Goal: Transaction & Acquisition: Book appointment/travel/reservation

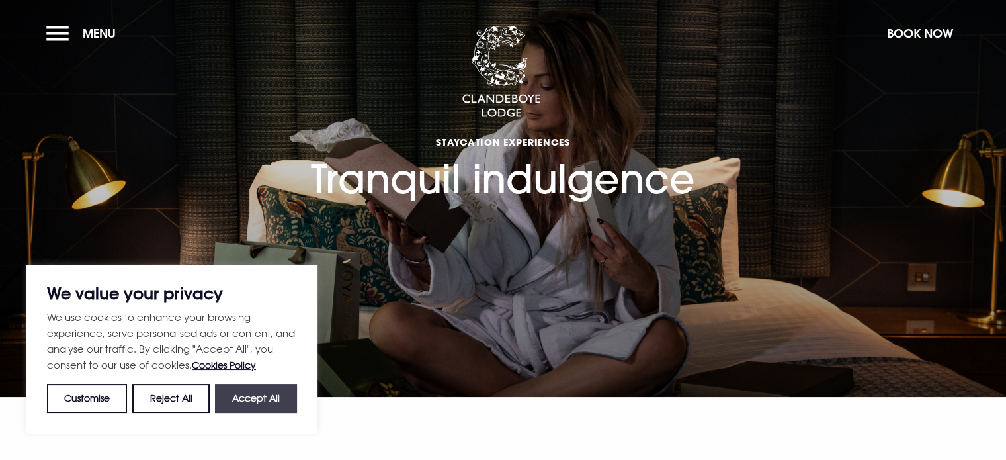
click at [273, 390] on button "Accept All" at bounding box center [256, 398] width 82 height 29
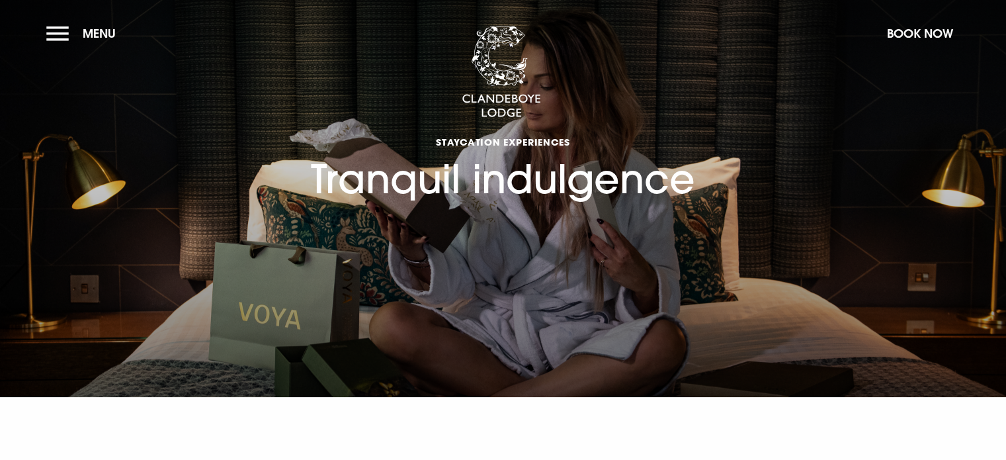
checkbox input "true"
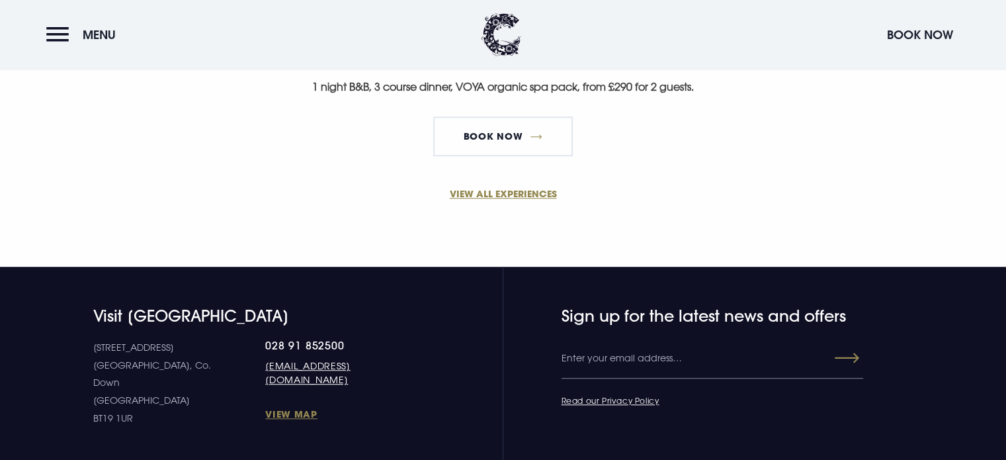
scroll to position [720, 0]
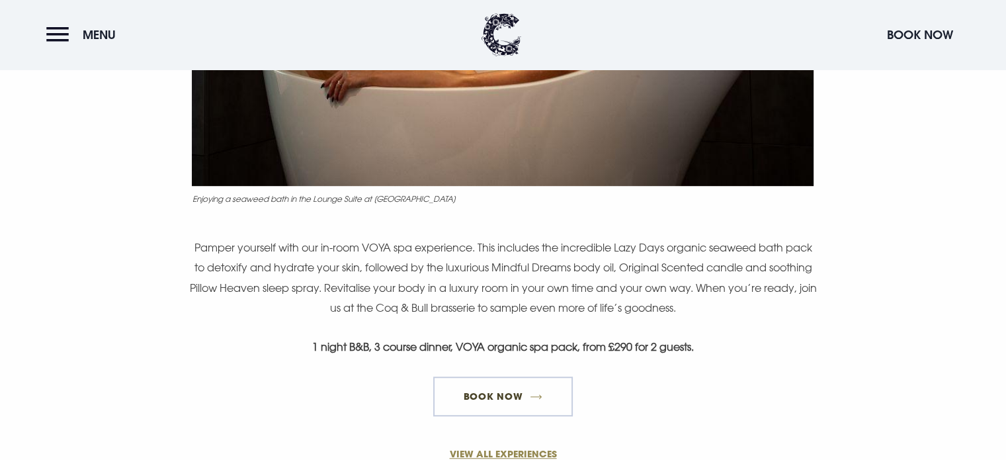
click at [521, 389] on link "Book Now" at bounding box center [502, 396] width 139 height 40
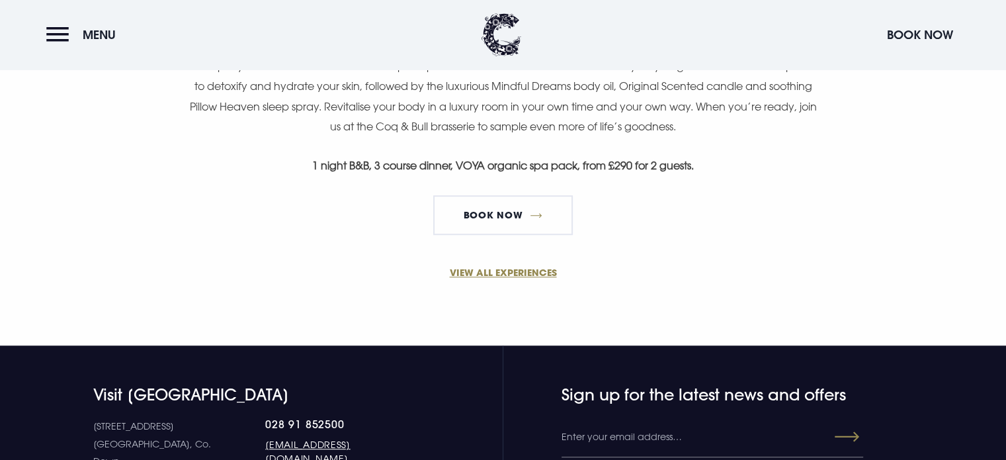
scroll to position [1050, 0]
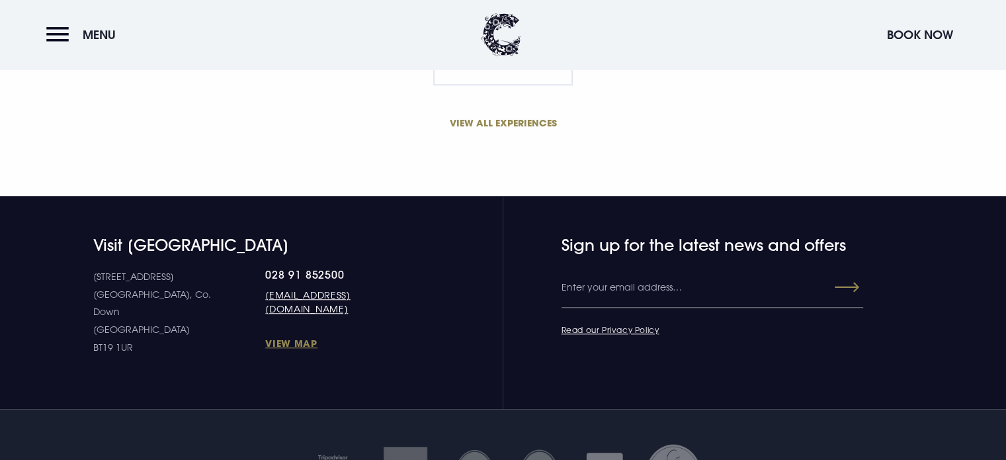
click at [529, 116] on link "VIEW ALL EXPERIENCES" at bounding box center [504, 123] width 630 height 14
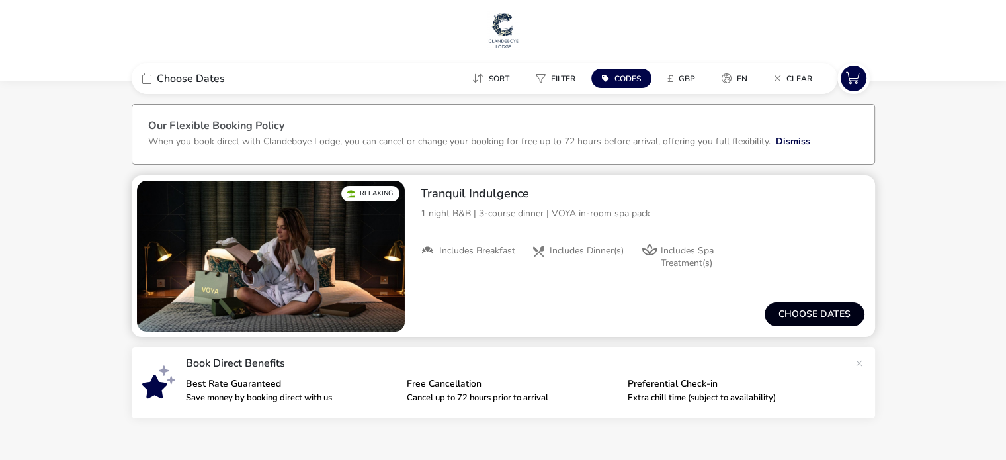
click at [816, 309] on button "Choose dates" at bounding box center [815, 314] width 100 height 24
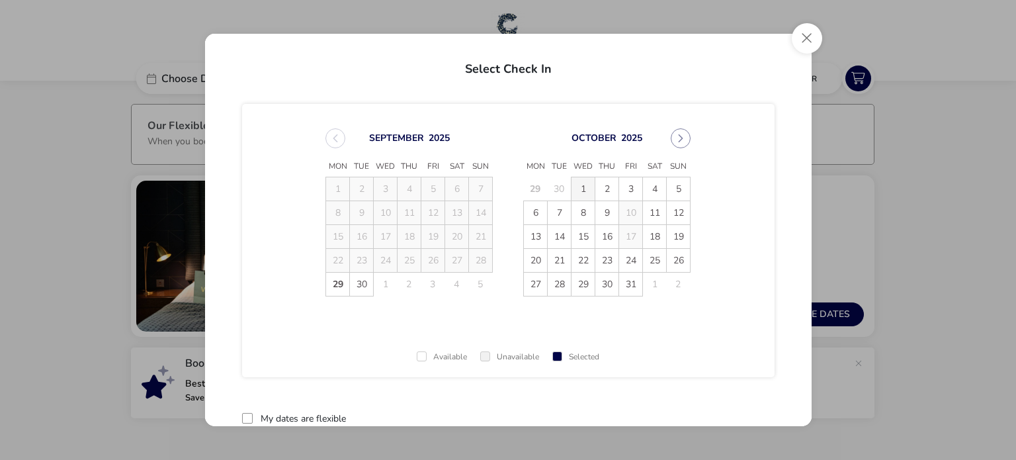
click at [582, 182] on span "1" at bounding box center [583, 188] width 23 height 23
click at [601, 188] on span "2" at bounding box center [606, 188] width 23 height 23
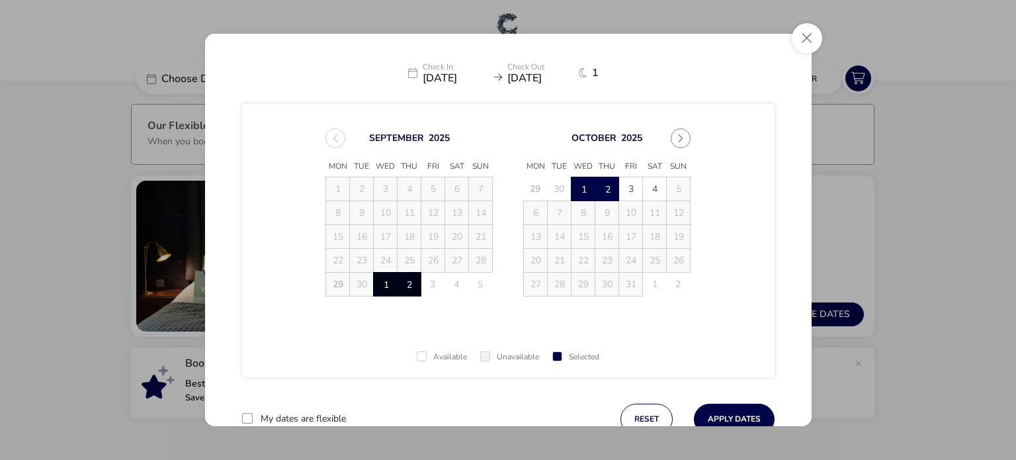
drag, startPoint x: 724, startPoint y: 415, endPoint x: 733, endPoint y: 290, distance: 124.7
click at [724, 415] on button "Apply Dates" at bounding box center [734, 419] width 81 height 31
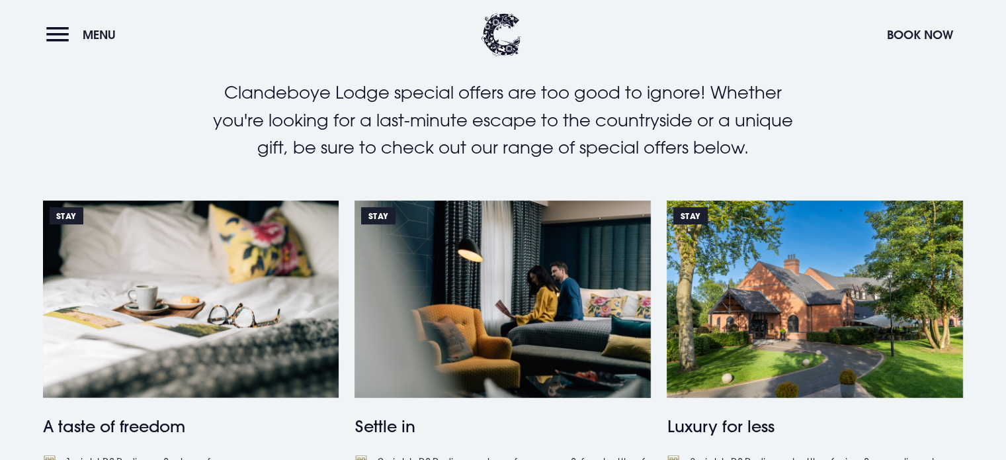
scroll to position [265, 0]
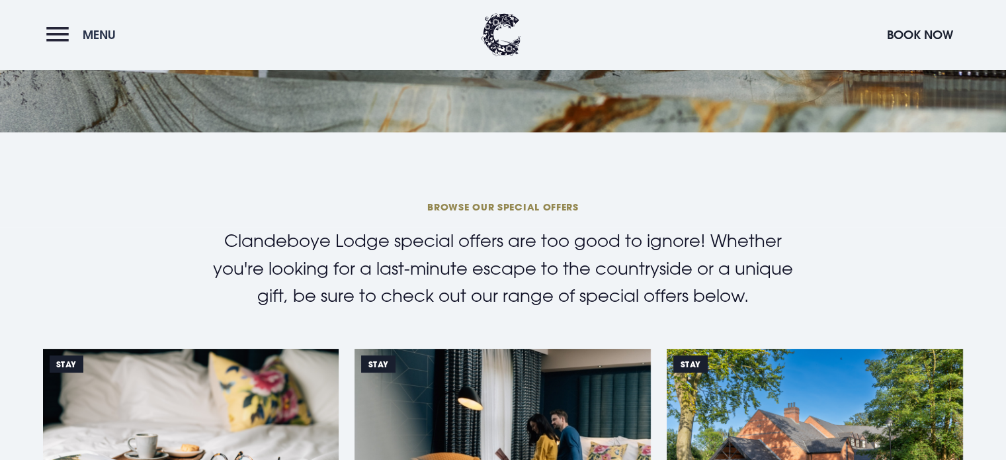
click at [83, 28] on span "Menu" at bounding box center [99, 34] width 33 height 15
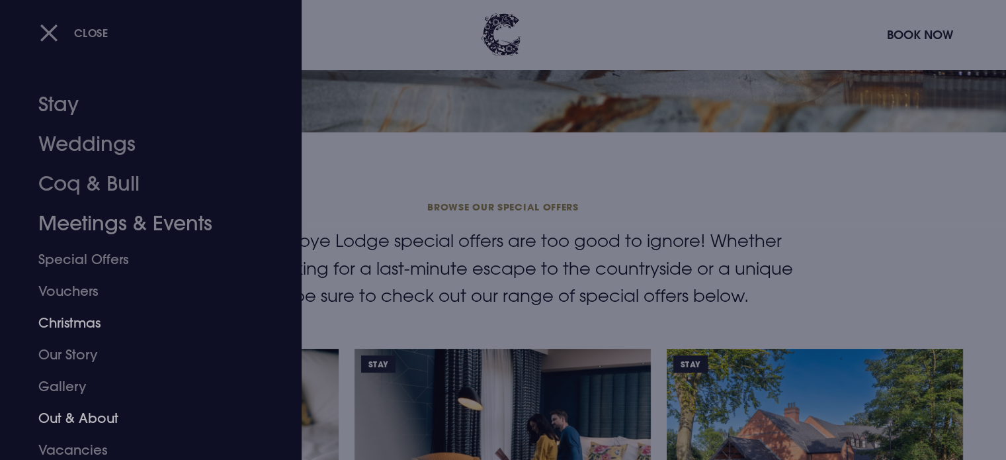
scroll to position [37, 0]
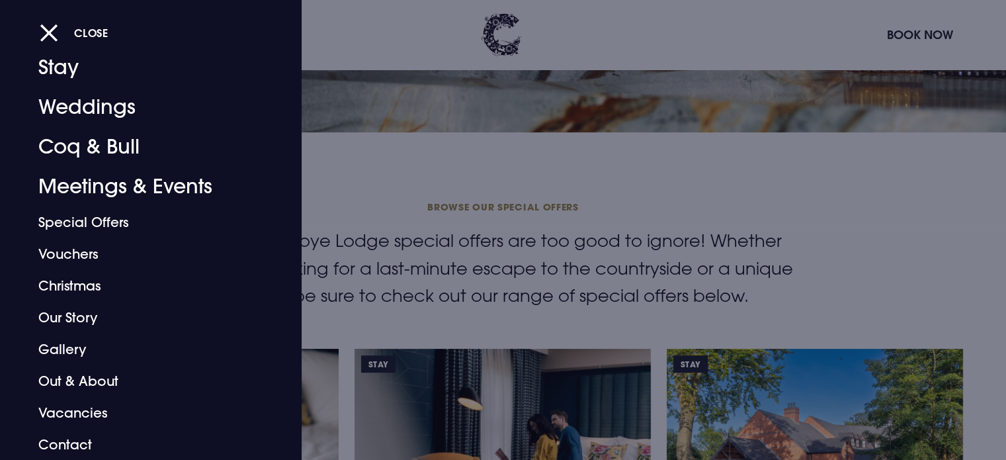
click at [755, 225] on div at bounding box center [503, 230] width 1006 height 460
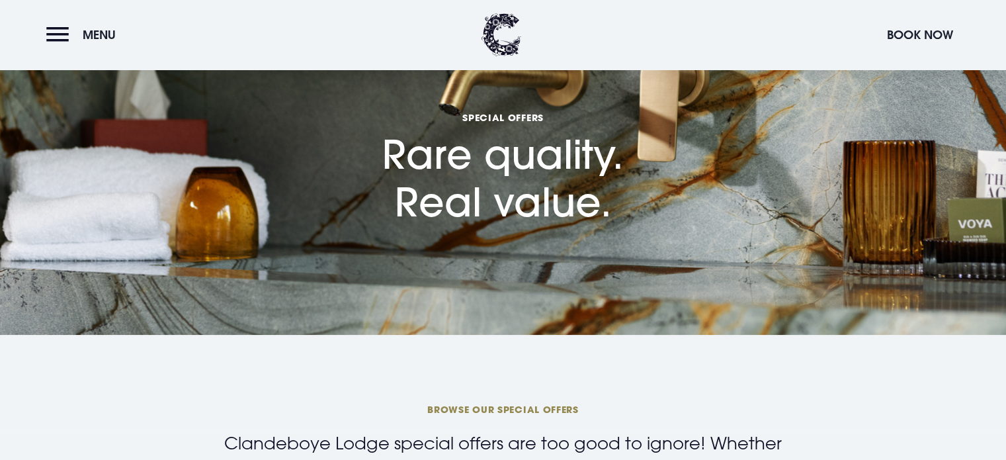
scroll to position [0, 0]
